Goal: Transaction & Acquisition: Download file/media

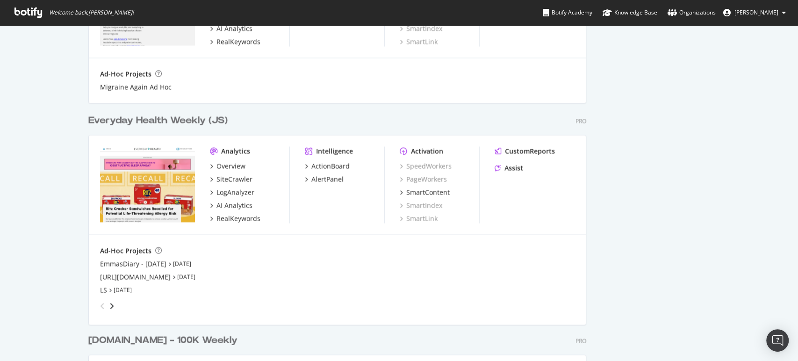
scroll to position [1038, 0]
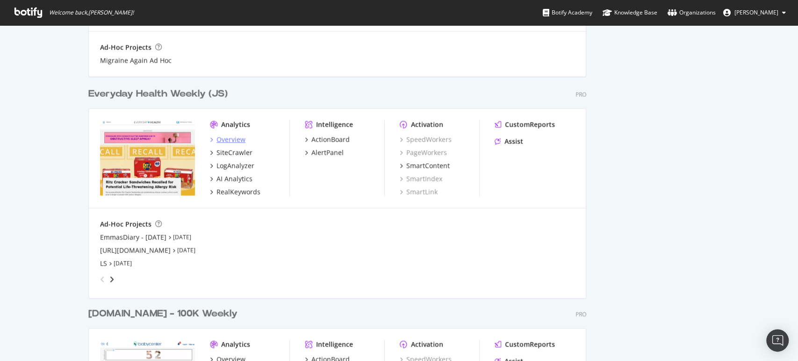
click at [229, 140] on div "Overview" at bounding box center [230, 139] width 29 height 9
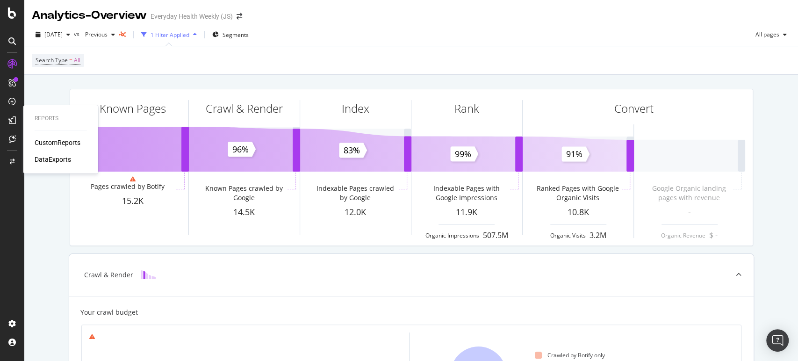
click at [52, 142] on div "CustomReports" at bounding box center [58, 142] width 46 height 9
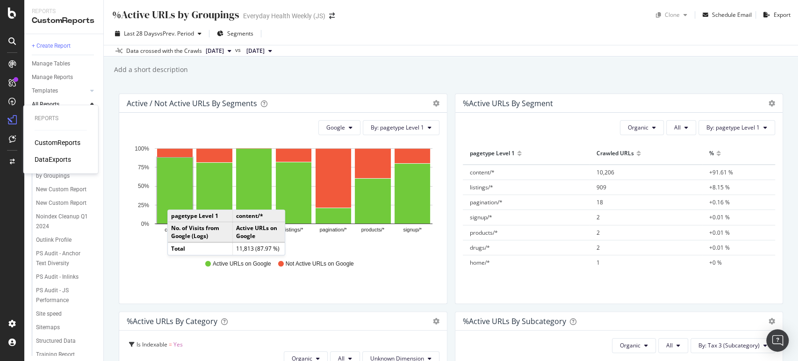
click at [47, 157] on div "DataExports" at bounding box center [53, 159] width 36 height 9
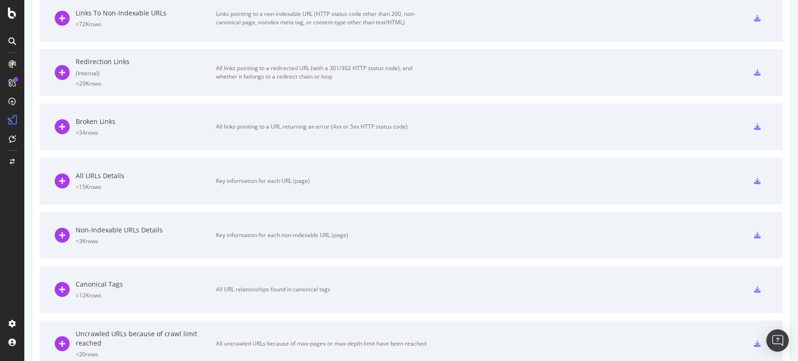
scroll to position [432, 0]
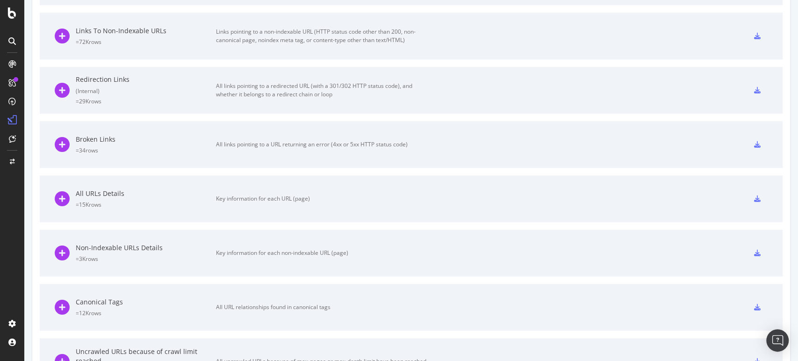
click at [754, 141] on icon at bounding box center [757, 144] width 7 height 7
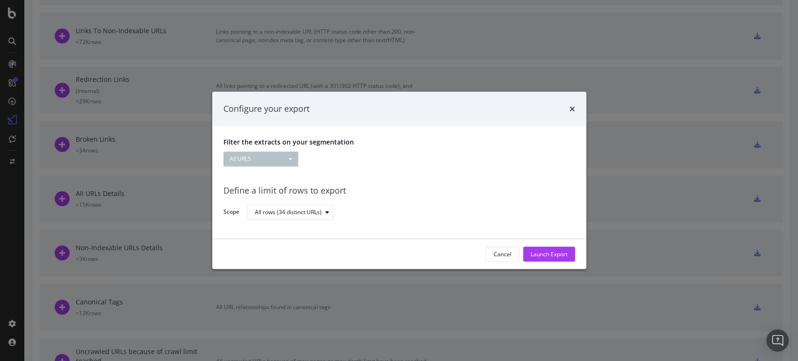
click at [547, 252] on div "Launch Export" at bounding box center [548, 254] width 37 height 8
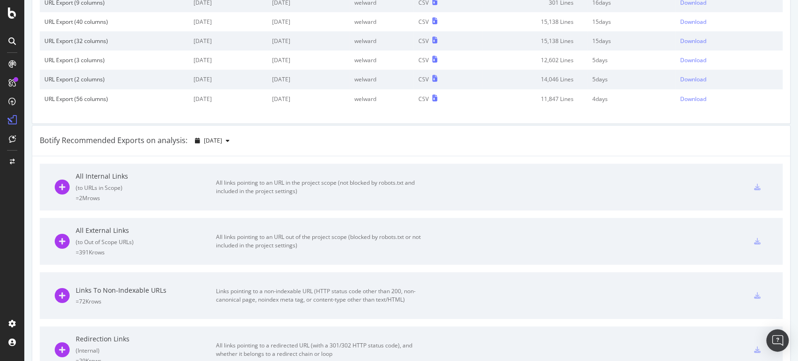
scroll to position [0, 0]
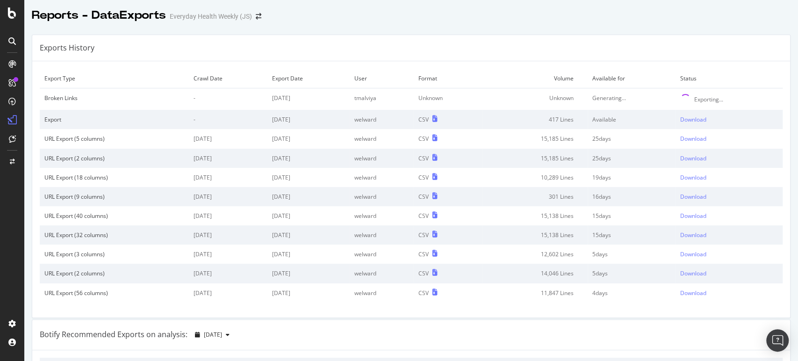
click at [771, 14] on div "Reports - DataExports Everyday Health Weekly (JS)" at bounding box center [410, 11] width 773 height 23
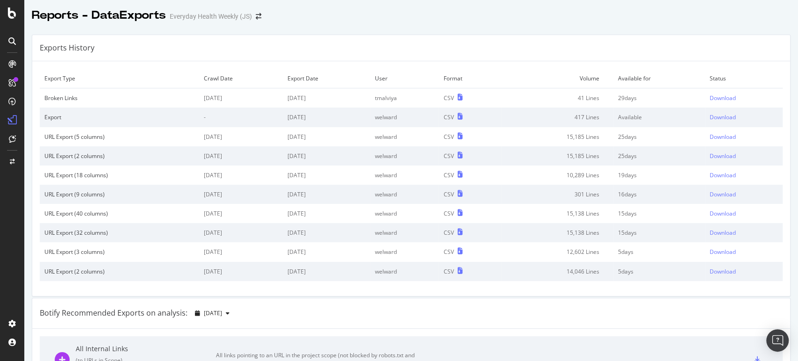
drag, startPoint x: 751, startPoint y: 56, endPoint x: 760, endPoint y: 1, distance: 54.9
click at [751, 55] on div "Exports History" at bounding box center [410, 48] width 757 height 26
click at [764, 25] on div at bounding box center [410, 25] width 773 height 4
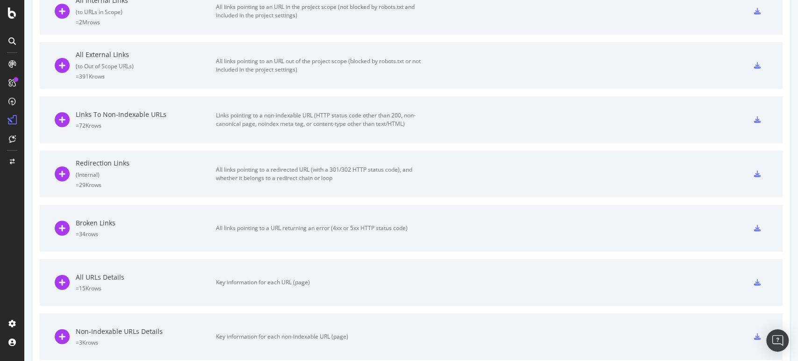
scroll to position [363, 0]
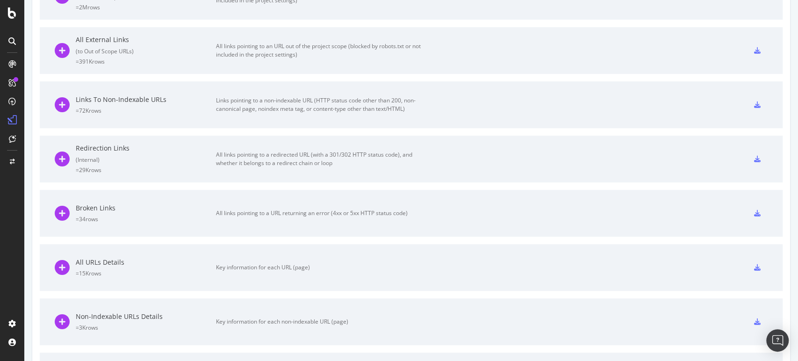
click at [754, 212] on icon at bounding box center [757, 213] width 7 height 7
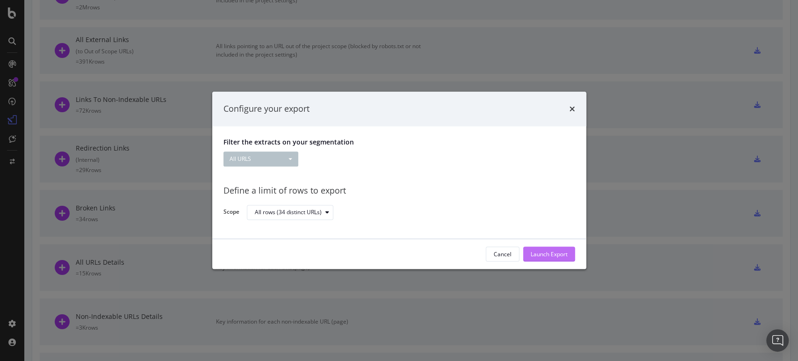
click at [556, 253] on div "Launch Export" at bounding box center [548, 254] width 37 height 8
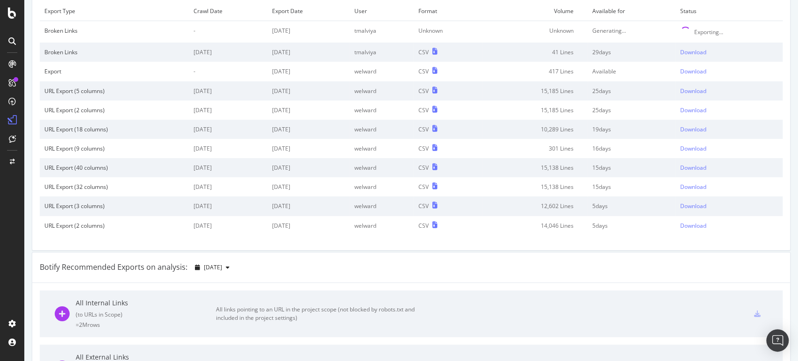
scroll to position [0, 0]
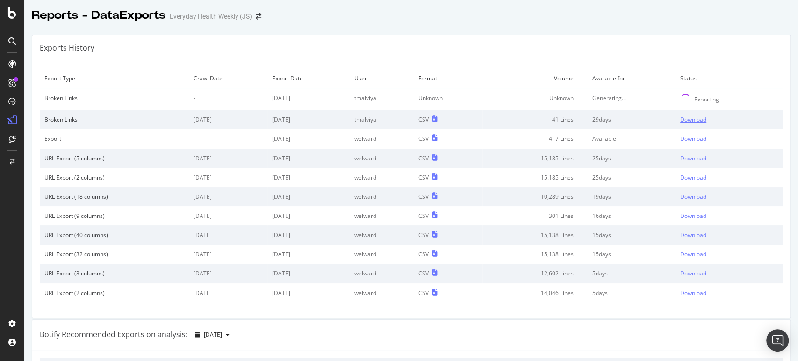
click at [684, 119] on div "Download" at bounding box center [693, 119] width 26 height 8
